Goal: Task Accomplishment & Management: Manage account settings

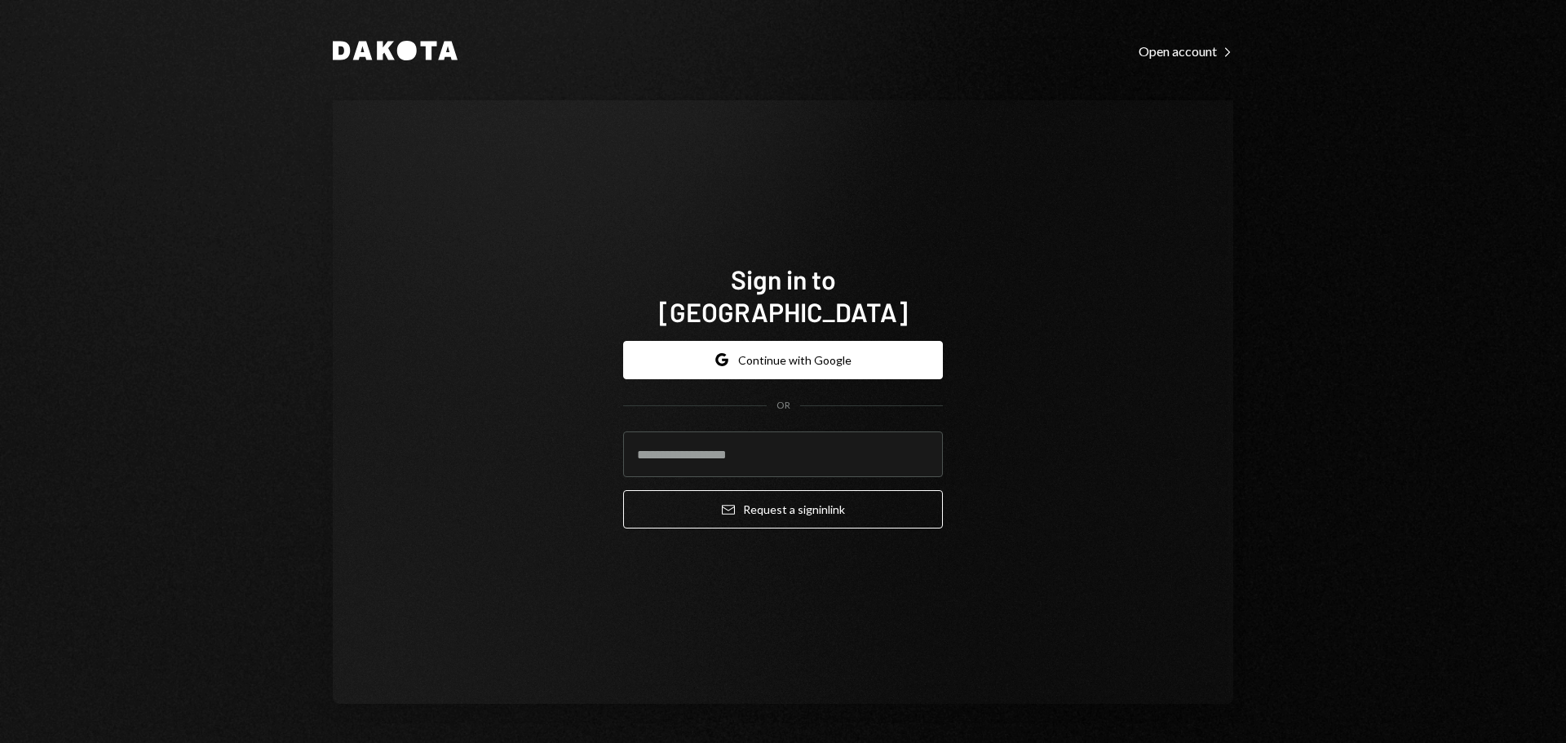
click at [846, 433] on input "email" at bounding box center [783, 454] width 320 height 46
type input "**********"
click at [760, 496] on button "Email Request a sign in link" at bounding box center [783, 509] width 320 height 38
